Goal: Navigation & Orientation: Find specific page/section

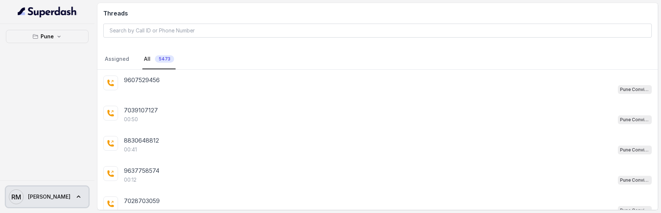
click at [36, 192] on span "RM Rajesh" at bounding box center [40, 197] width 62 height 15
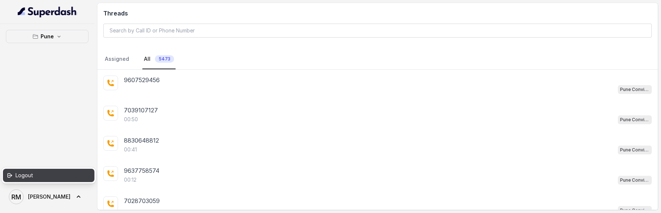
click at [59, 178] on div "Logout" at bounding box center [46, 175] width 63 height 9
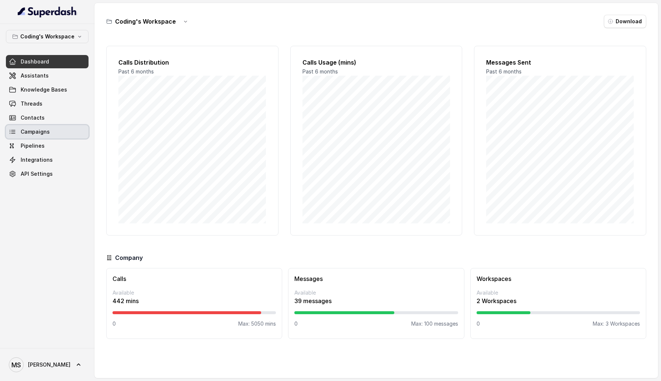
click at [49, 131] on link "Campaigns" at bounding box center [47, 131] width 83 height 13
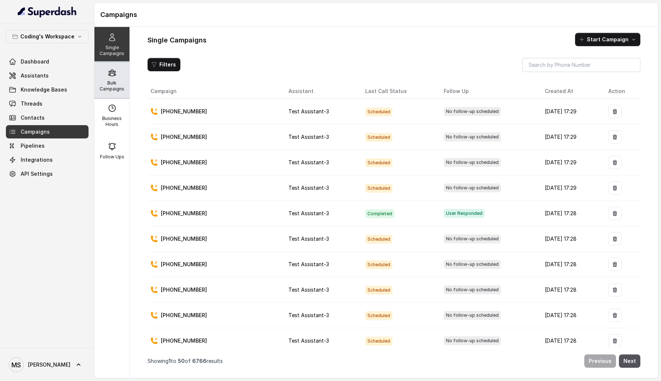
click at [113, 82] on p "Bulk Campaigns" at bounding box center [111, 86] width 29 height 12
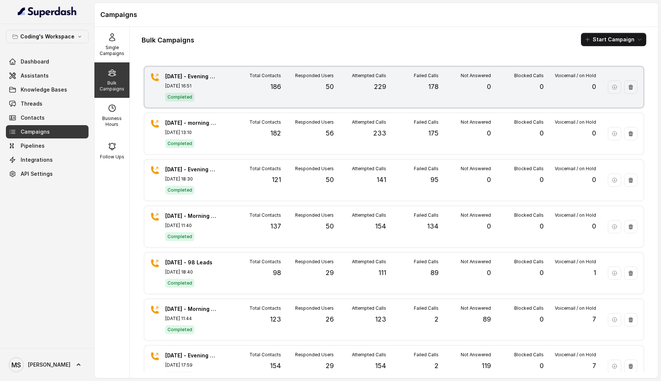
click at [227, 90] on div "[DATE] - Evening Campaign - 186 [DATE] 16:51 Completed Total Contacts 186 Respo…" at bounding box center [394, 87] width 499 height 41
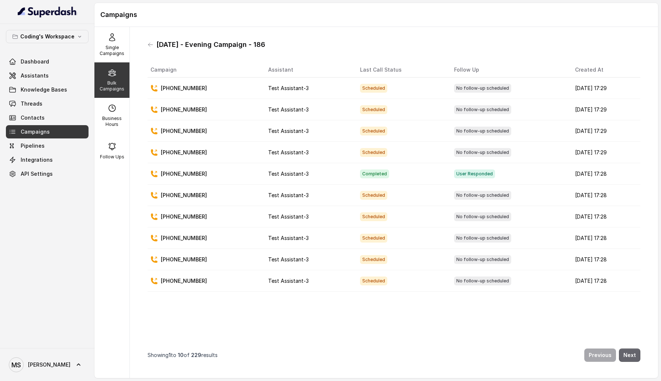
click at [631, 213] on button "Next" at bounding box center [629, 354] width 21 height 13
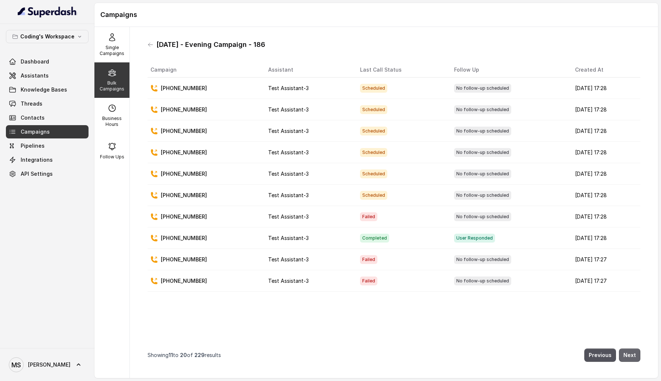
click at [631, 213] on button "Next" at bounding box center [629, 354] width 21 height 13
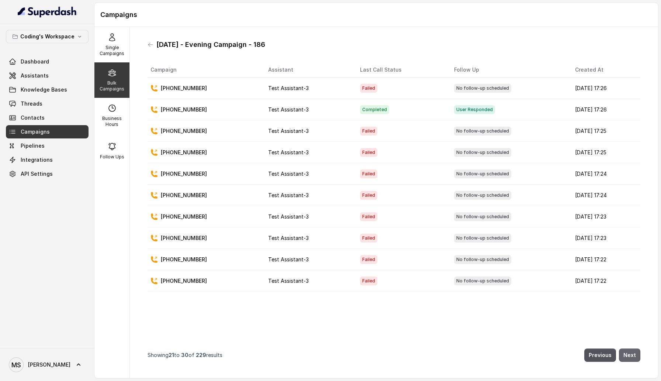
click at [631, 213] on button "Next" at bounding box center [629, 354] width 21 height 13
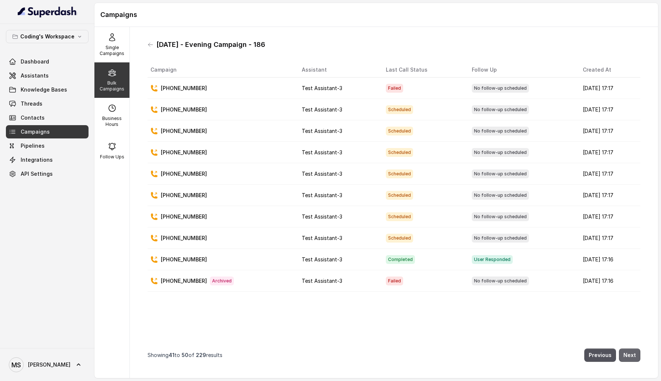
click at [631, 213] on button "Next" at bounding box center [629, 354] width 21 height 13
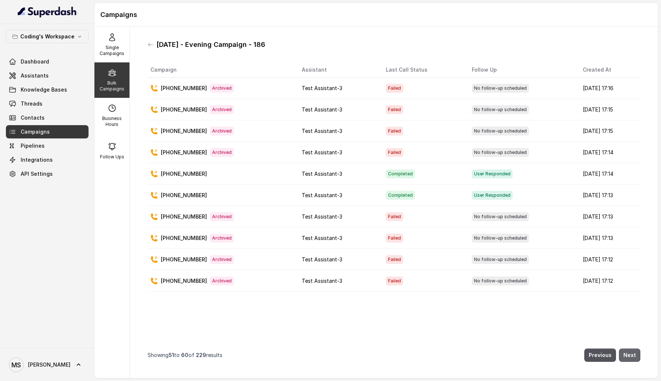
click at [631, 213] on button "Next" at bounding box center [629, 354] width 21 height 13
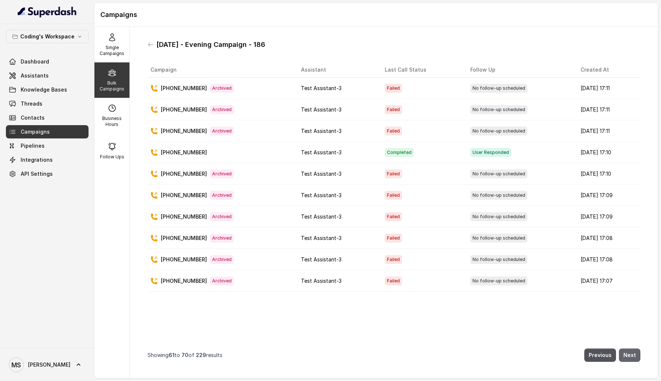
click at [631, 213] on button "Next" at bounding box center [629, 354] width 21 height 13
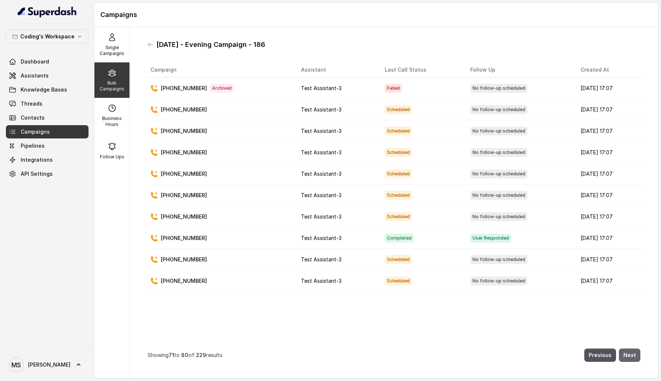
click at [631, 213] on button "Next" at bounding box center [629, 354] width 21 height 13
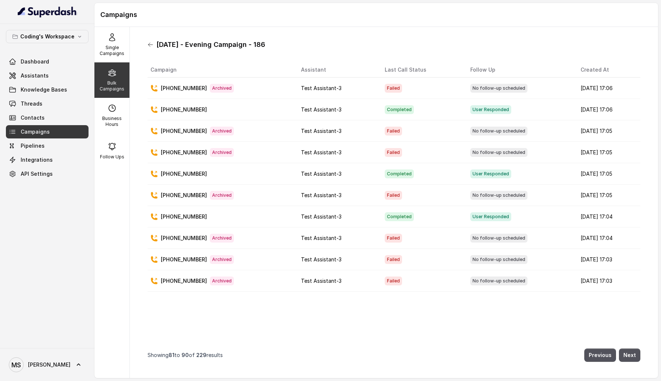
click at [152, 44] on icon at bounding box center [151, 45] width 6 height 6
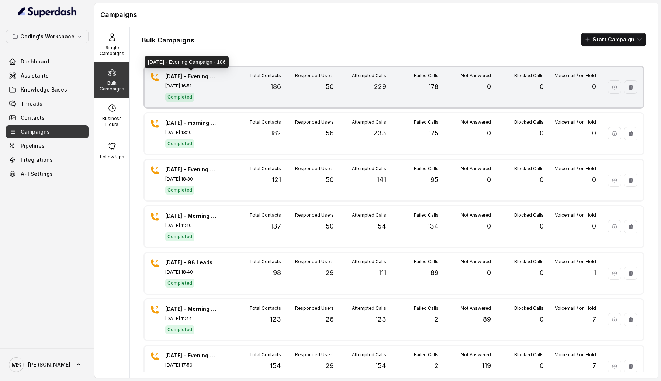
click at [191, 73] on p "[DATE] - Evening Campaign - 186" at bounding box center [191, 76] width 52 height 7
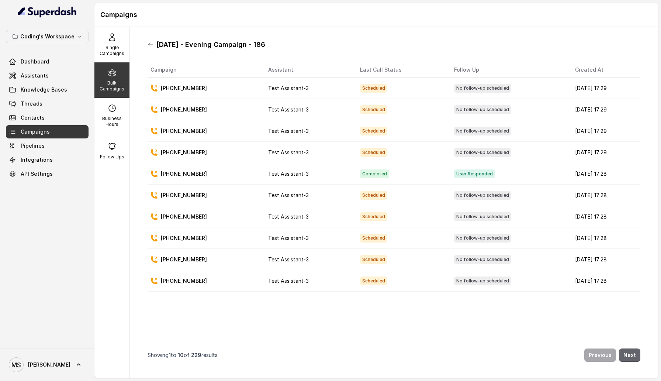
click at [630, 213] on button "Next" at bounding box center [629, 354] width 21 height 13
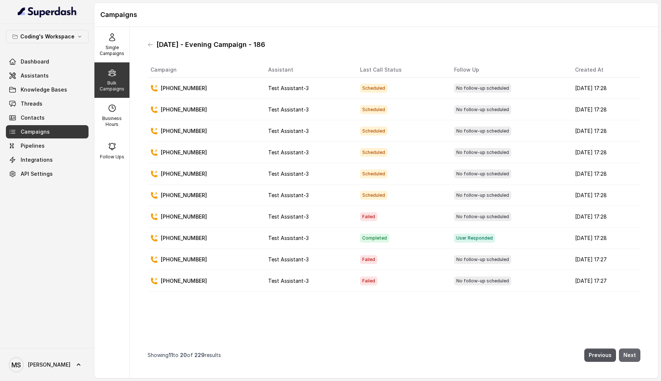
click at [630, 213] on button "Next" at bounding box center [629, 354] width 21 height 13
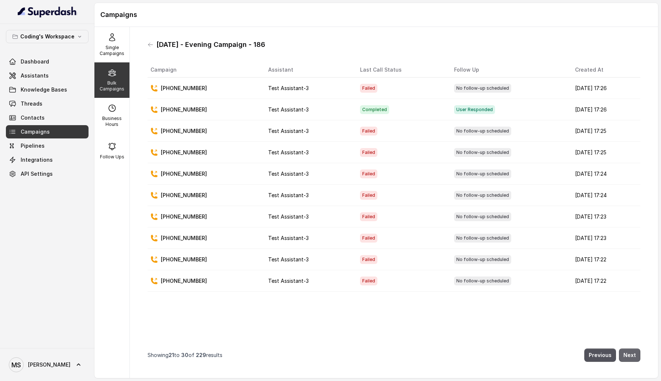
click at [630, 213] on button "Next" at bounding box center [629, 354] width 21 height 13
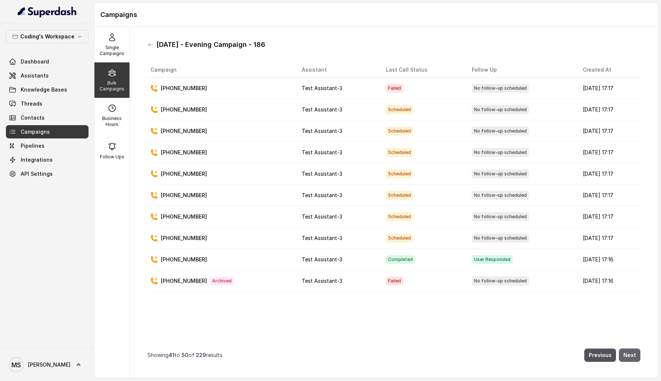
click at [630, 213] on button "Next" at bounding box center [629, 354] width 21 height 13
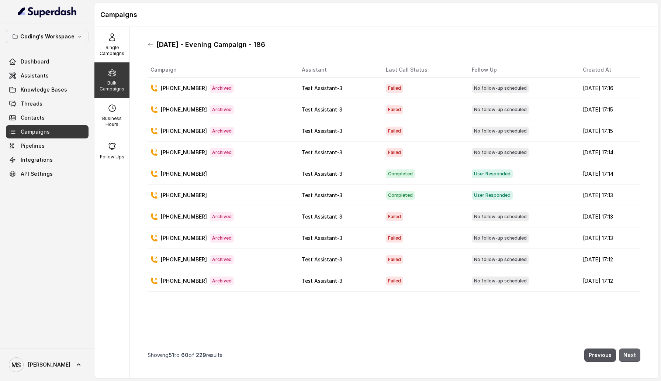
click at [630, 213] on button "Next" at bounding box center [629, 354] width 21 height 13
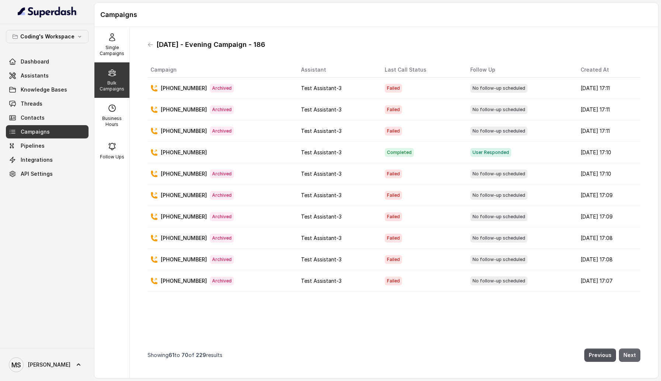
click at [630, 213] on button "Next" at bounding box center [629, 354] width 21 height 13
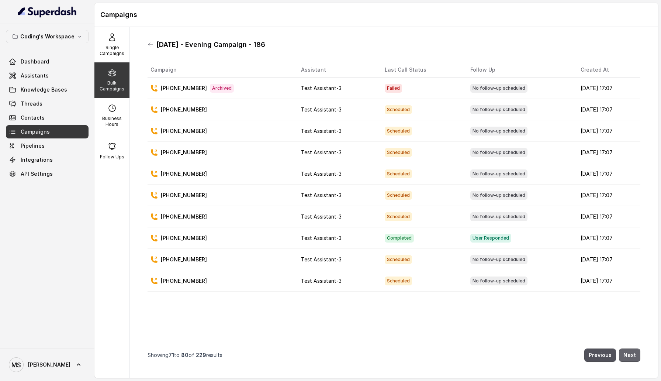
click at [630, 213] on button "Next" at bounding box center [629, 354] width 21 height 13
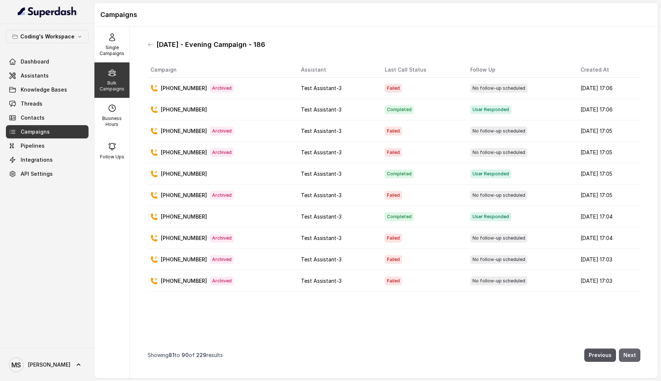
click at [630, 213] on button "Next" at bounding box center [629, 354] width 21 height 13
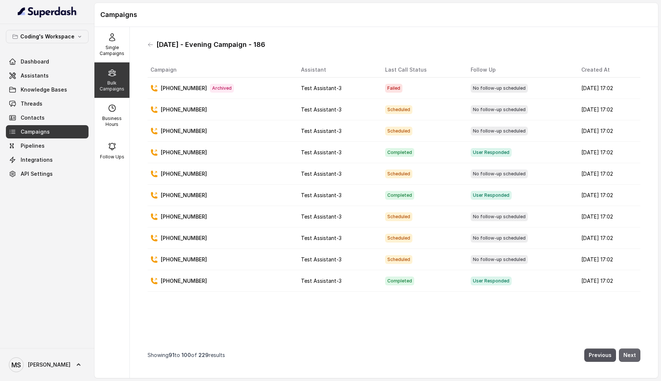
click at [630, 213] on button "Next" at bounding box center [629, 354] width 21 height 13
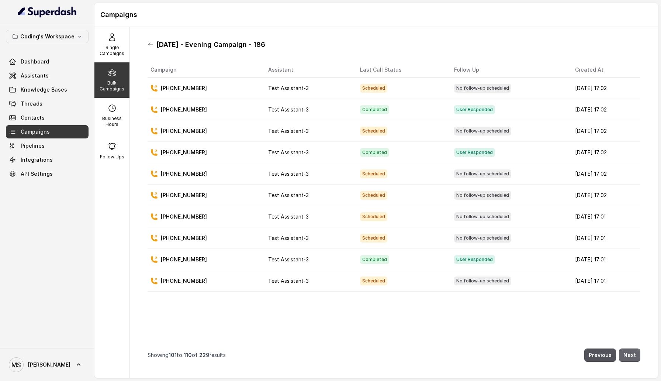
click at [630, 213] on button "Next" at bounding box center [629, 354] width 21 height 13
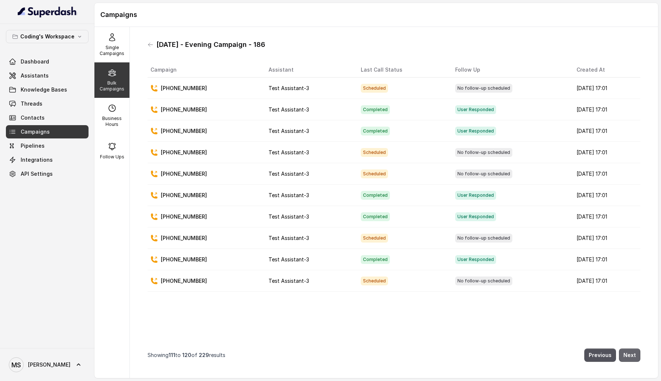
click at [630, 213] on button "Next" at bounding box center [629, 354] width 21 height 13
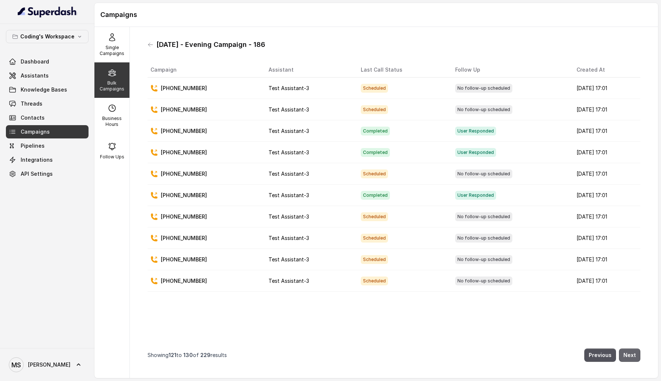
click at [630, 213] on button "Next" at bounding box center [629, 354] width 21 height 13
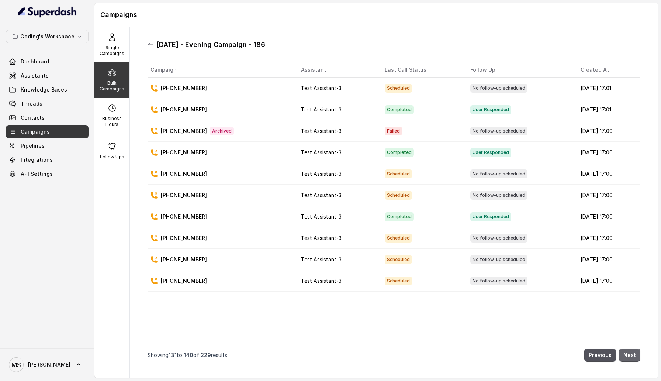
click at [630, 213] on button "Next" at bounding box center [629, 354] width 21 height 13
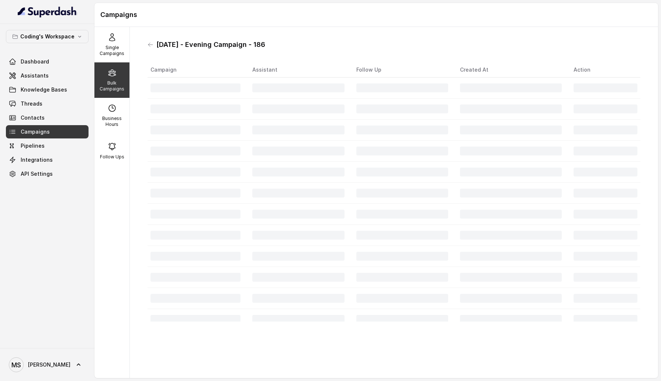
click at [630, 213] on div "[DATE] - Evening Campaign - 186 Campaign Assistant Follow Up Created At Action" at bounding box center [394, 202] width 505 height 339
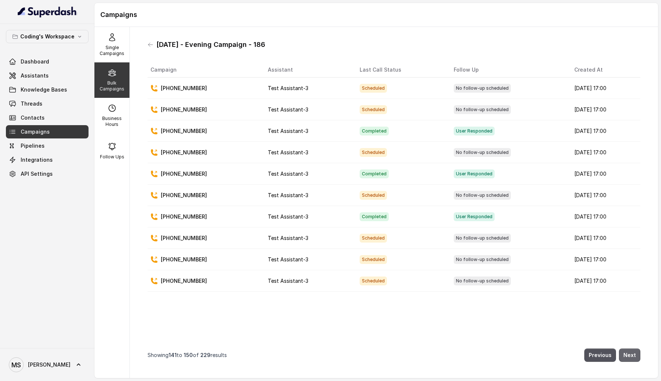
click at [630, 213] on button "Next" at bounding box center [629, 354] width 21 height 13
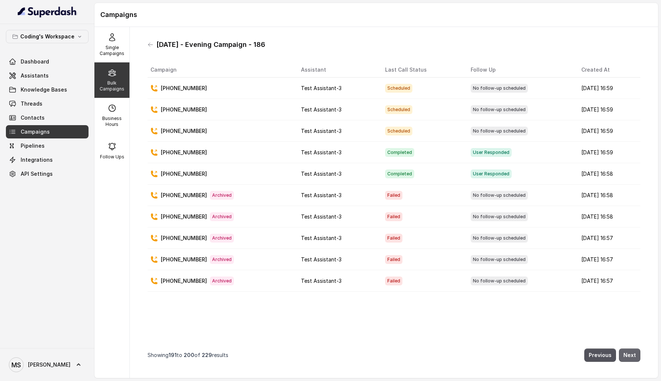
click at [630, 213] on button "Next" at bounding box center [629, 354] width 21 height 13
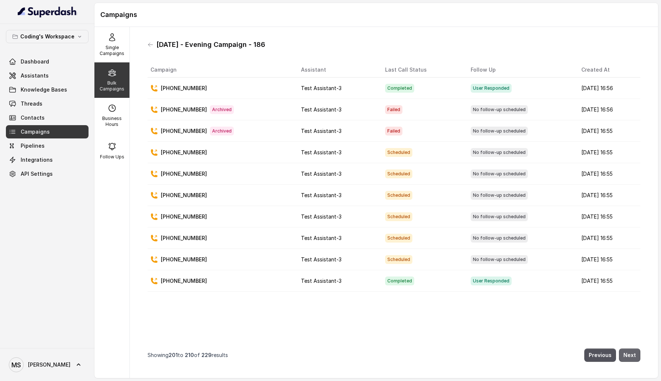
click at [630, 213] on div "[DATE] - Evening Campaign - 186 Campaign Assistant Last Call Status Follow Up C…" at bounding box center [394, 202] width 505 height 339
click at [634, 213] on button "Next" at bounding box center [629, 354] width 21 height 13
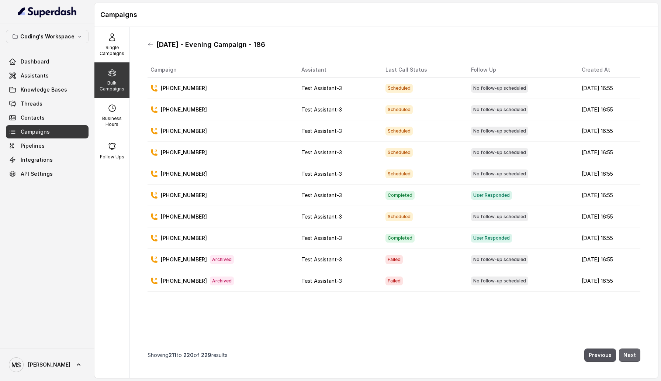
click at [634, 213] on button "Next" at bounding box center [629, 354] width 21 height 13
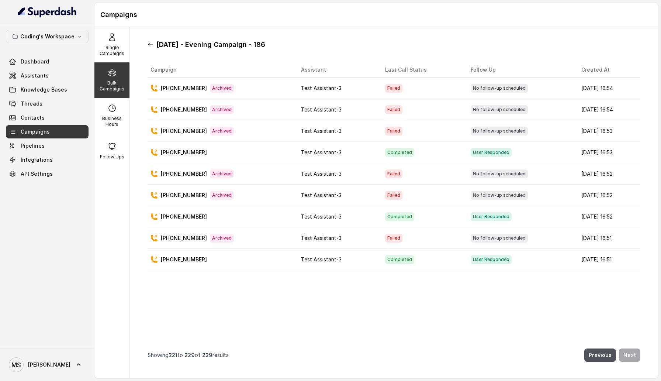
click at [153, 42] on icon at bounding box center [151, 45] width 6 height 6
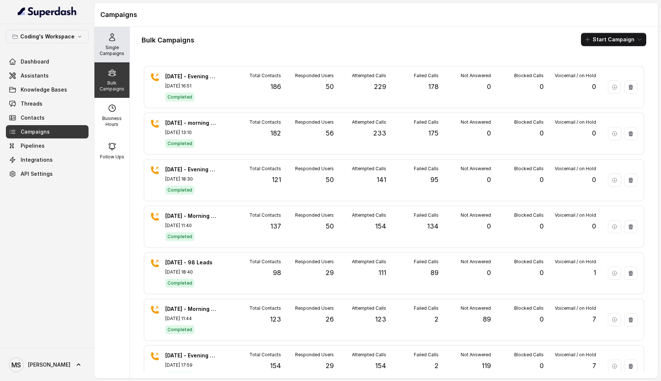
click at [125, 52] on p "Single Campaigns" at bounding box center [111, 51] width 29 height 12
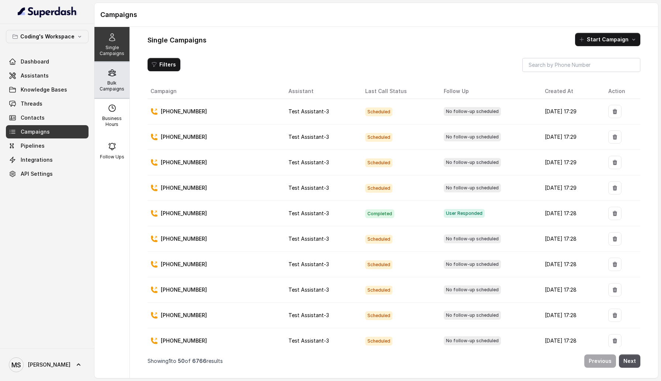
click at [113, 76] on icon at bounding box center [112, 72] width 9 height 9
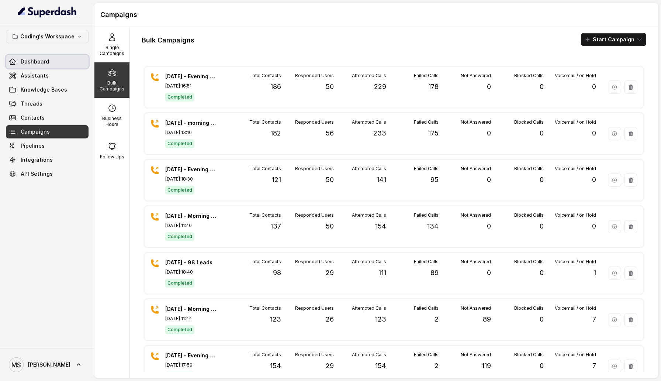
click at [55, 65] on link "Dashboard" at bounding box center [47, 61] width 83 height 13
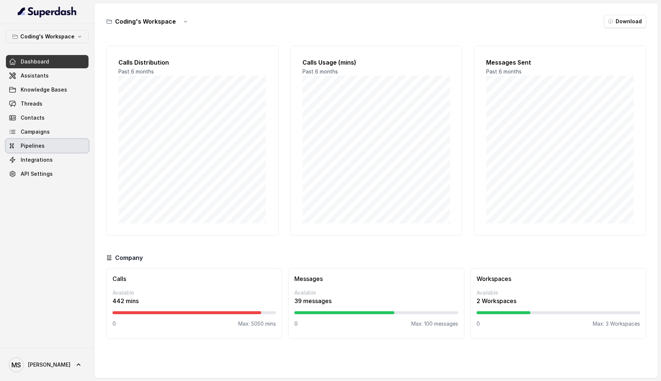
click at [66, 141] on link "Pipelines" at bounding box center [47, 145] width 83 height 13
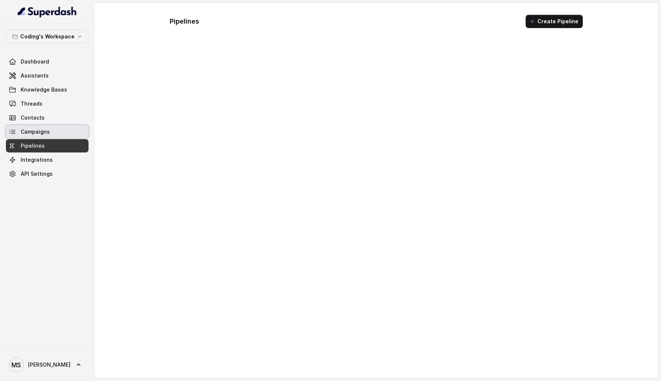
click at [64, 131] on link "Campaigns" at bounding box center [47, 131] width 83 height 13
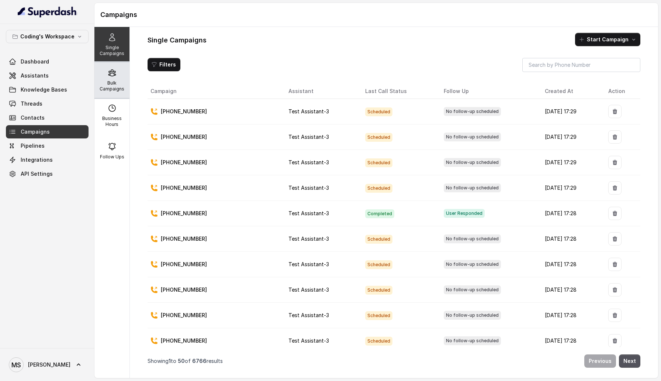
click at [107, 77] on div "Bulk Campaigns" at bounding box center [111, 79] width 35 height 35
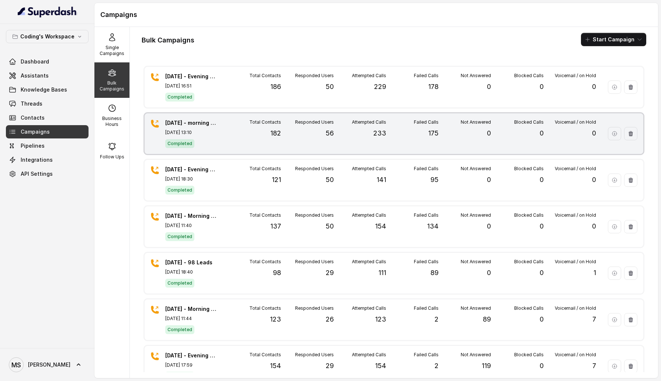
click at [302, 144] on div "Responded Users 56" at bounding box center [307, 133] width 52 height 29
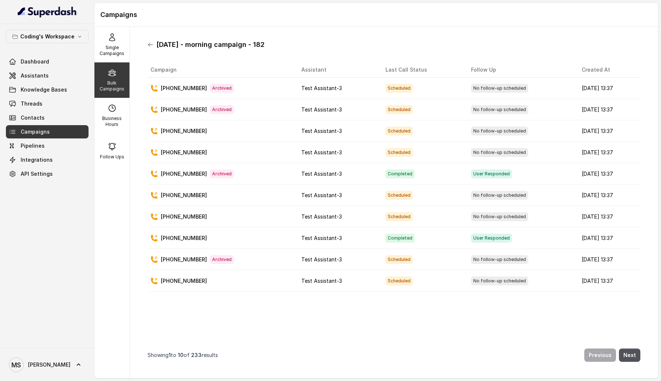
click at [148, 42] on icon at bounding box center [151, 45] width 6 height 6
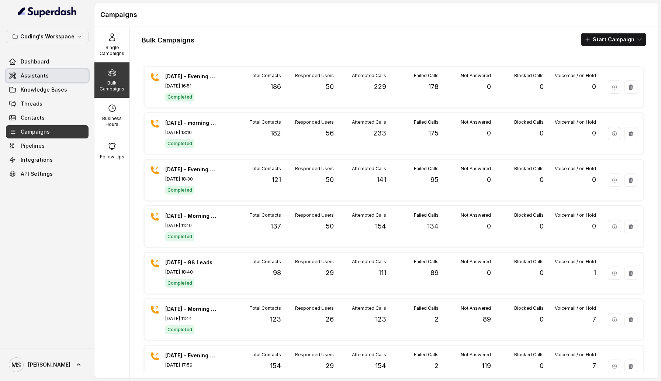
click at [81, 79] on link "Assistants" at bounding box center [47, 75] width 83 height 13
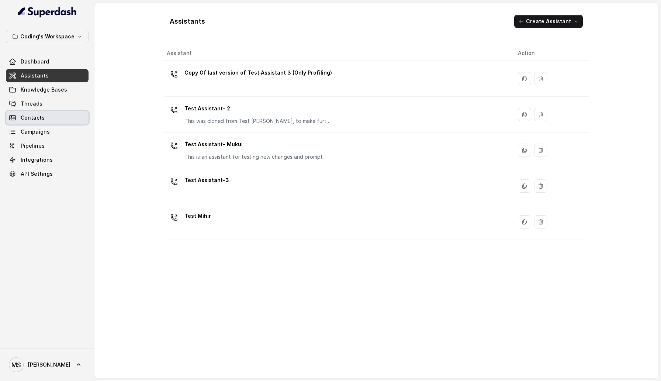
click at [59, 111] on link "Contacts" at bounding box center [47, 117] width 83 height 13
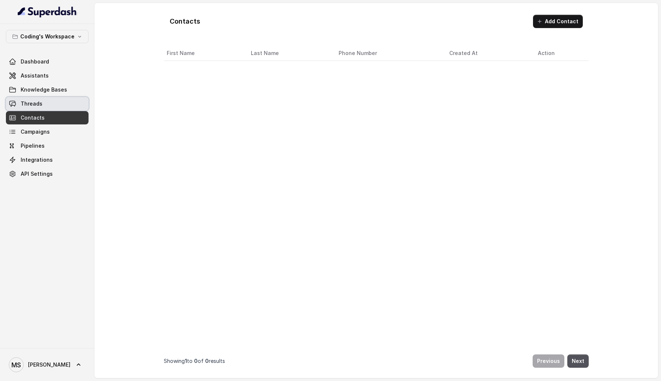
click at [57, 109] on link "Threads" at bounding box center [47, 103] width 83 height 13
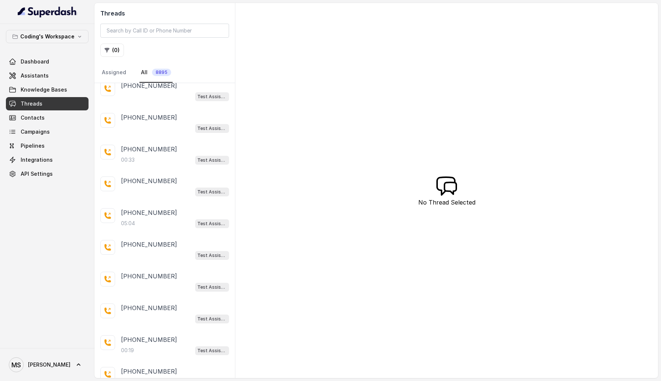
scroll to position [7305, 0]
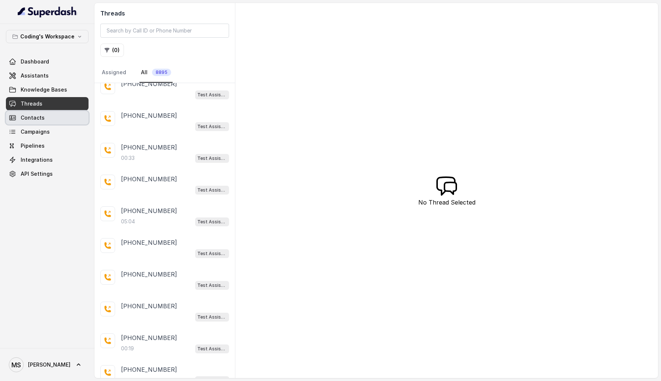
click at [71, 112] on link "Contacts" at bounding box center [47, 117] width 83 height 13
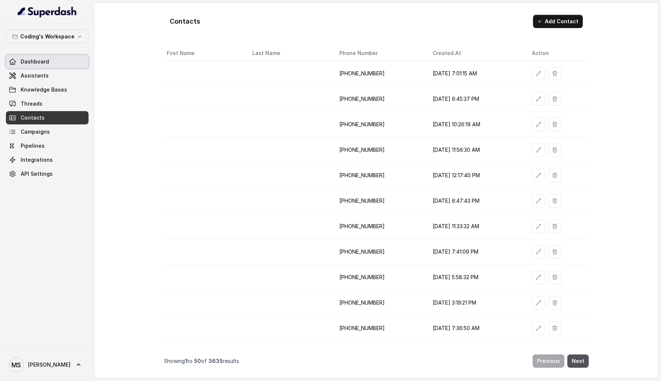
click at [58, 67] on link "Dashboard" at bounding box center [47, 61] width 83 height 13
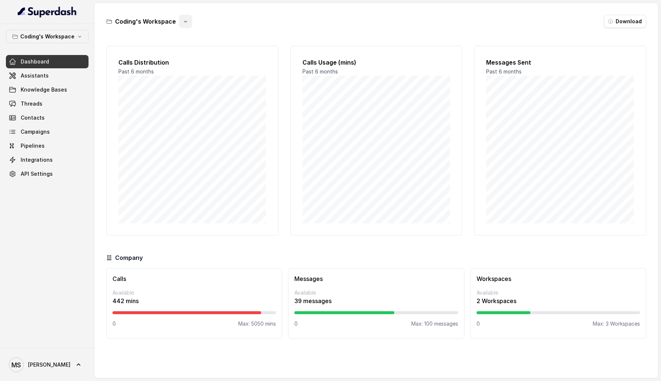
click at [184, 23] on icon "button" at bounding box center [186, 21] width 6 height 6
click at [253, 32] on div "Coding's Workspace Download Calls Distribution Past 6 months Calls Usage (mins)…" at bounding box center [376, 190] width 564 height 375
